Goal: Information Seeking & Learning: Learn about a topic

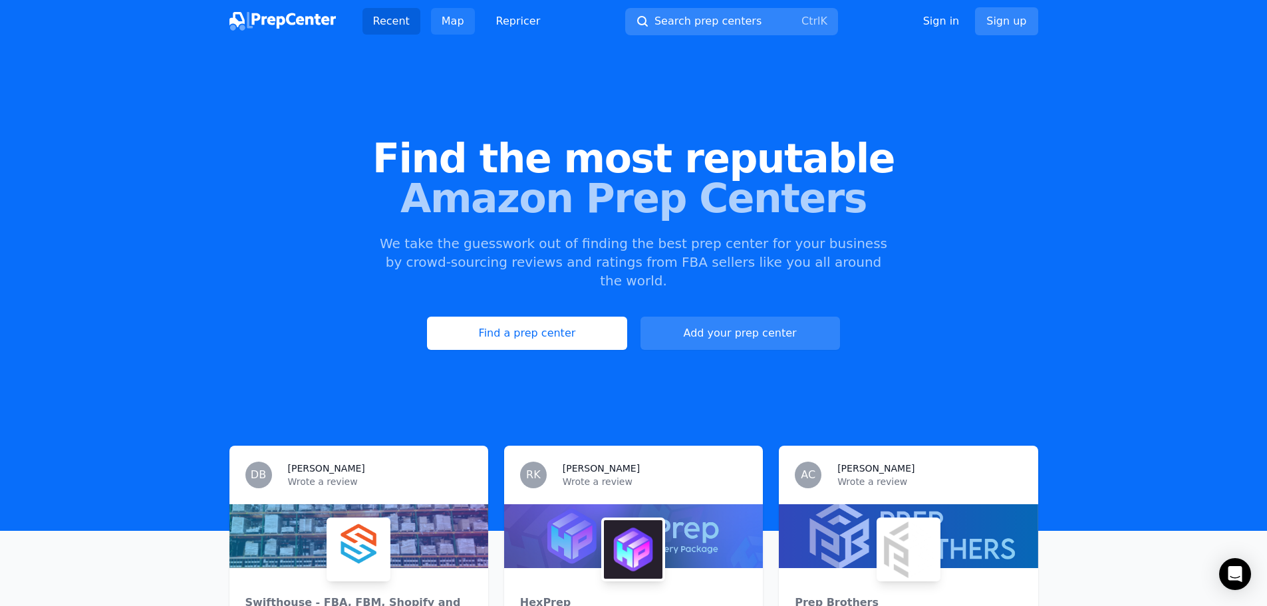
click at [453, 21] on link "Map" at bounding box center [453, 21] width 44 height 27
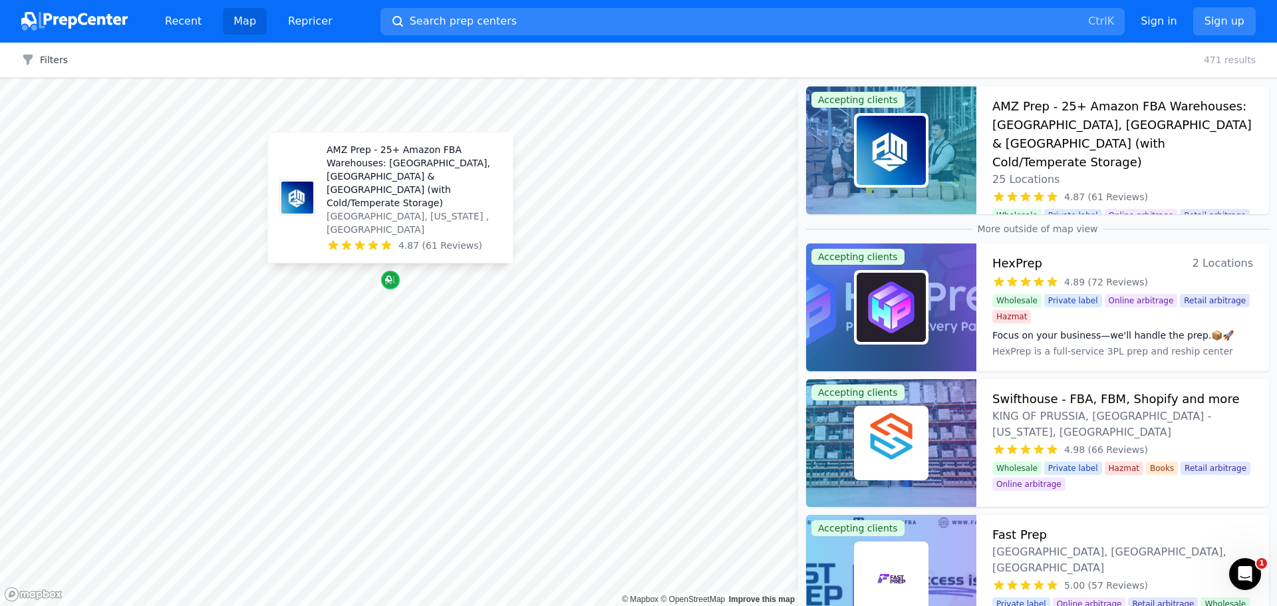
click at [389, 285] on icon "Map marker" at bounding box center [390, 279] width 11 height 13
click at [392, 283] on icon "Map marker" at bounding box center [390, 279] width 11 height 13
click at [380, 203] on p "AMZ Prep - 25+ Amazon FBA Warehouses: [GEOGRAPHIC_DATA], [GEOGRAPHIC_DATA] & [G…" at bounding box center [414, 176] width 176 height 66
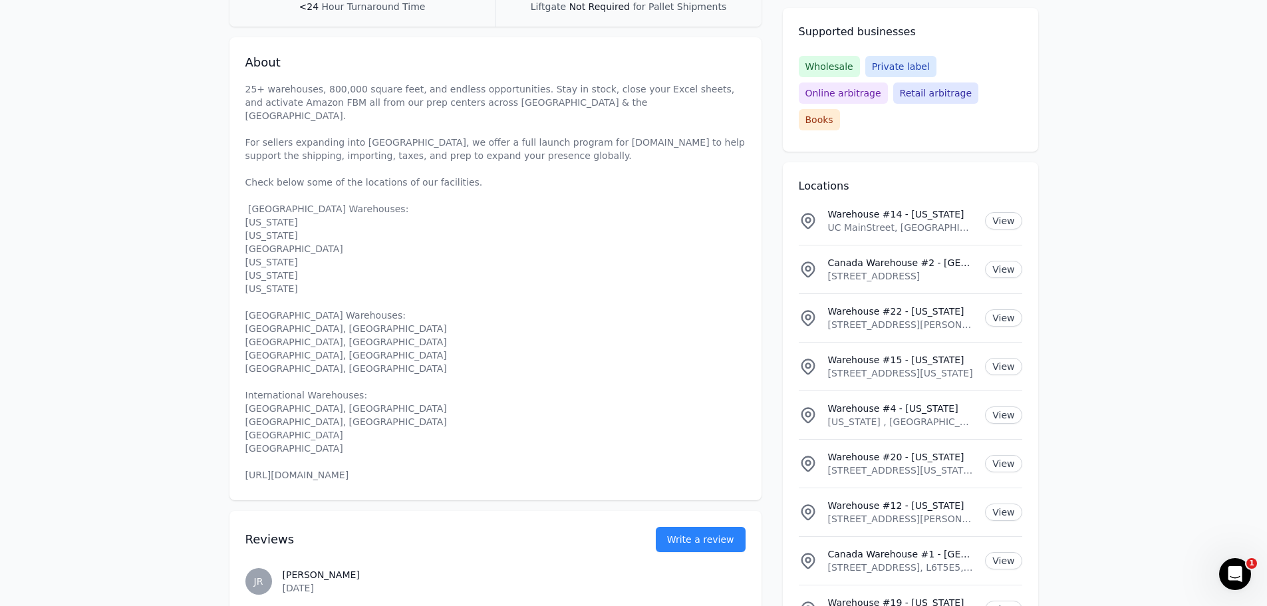
scroll to position [465, 0]
click at [298, 392] on p "25+ warehouses, 800,000 square feet, and endless opportunities. Stay in stock, …" at bounding box center [495, 279] width 500 height 399
click at [304, 394] on p "25+ warehouses, 800,000 square feet, and endless opportunities. Stay in stock, …" at bounding box center [495, 279] width 500 height 399
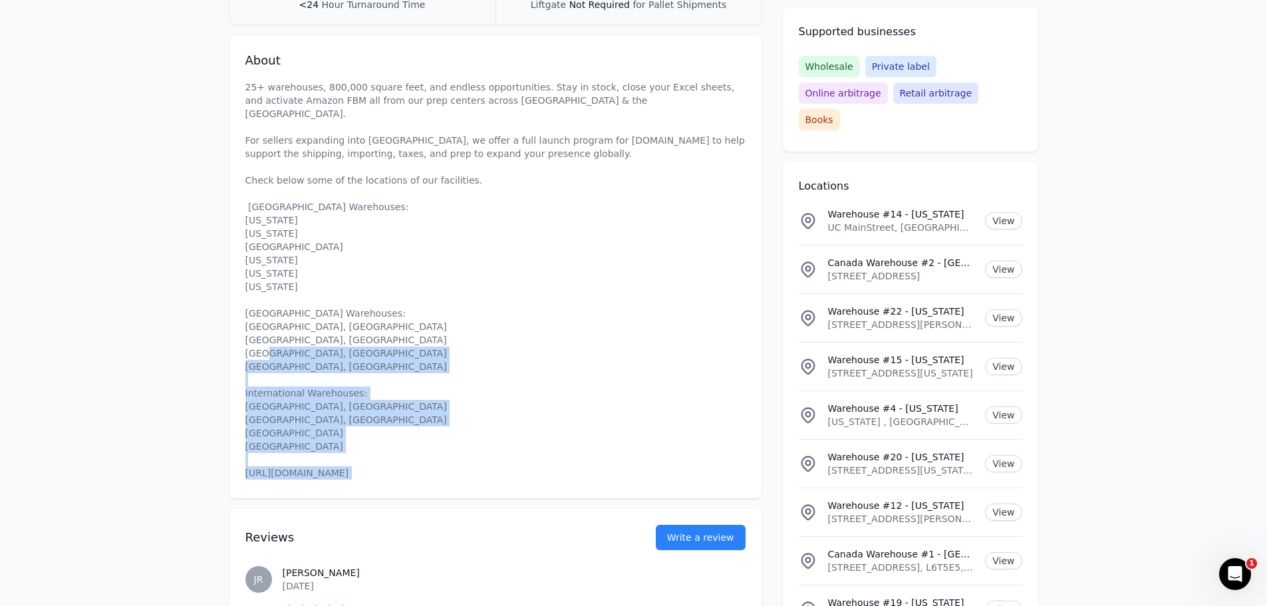
click at [304, 394] on p "25+ warehouses, 800,000 square feet, and endless opportunities. Stay in stock, …" at bounding box center [495, 279] width 500 height 399
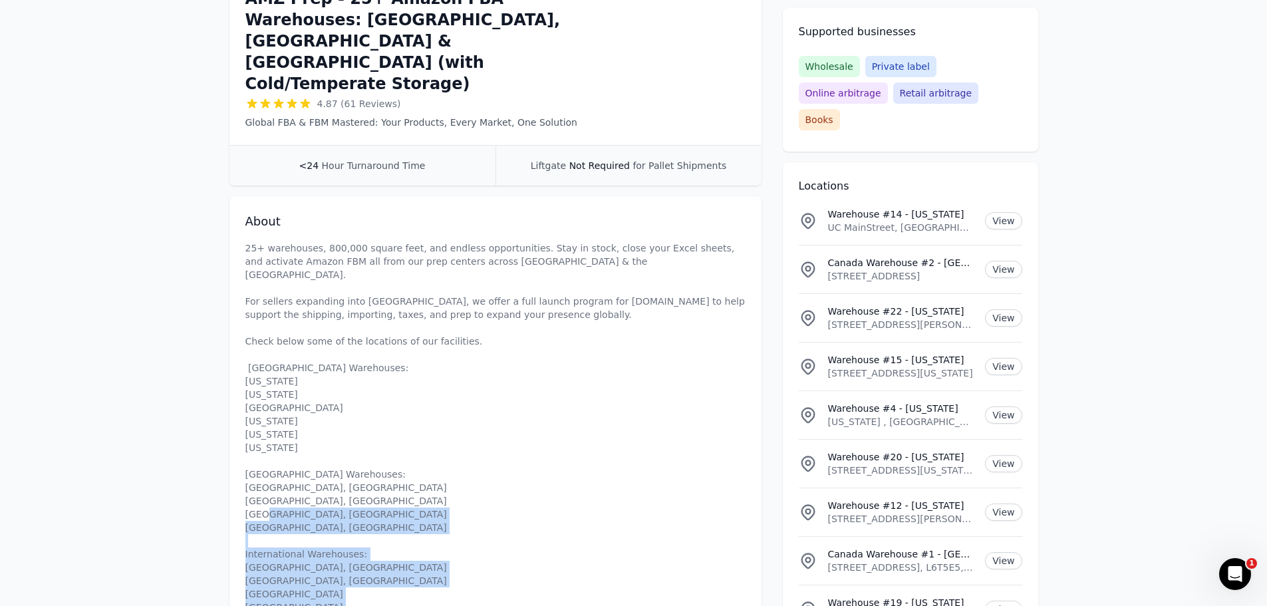
scroll to position [66, 0]
